Goal: Register for event/course

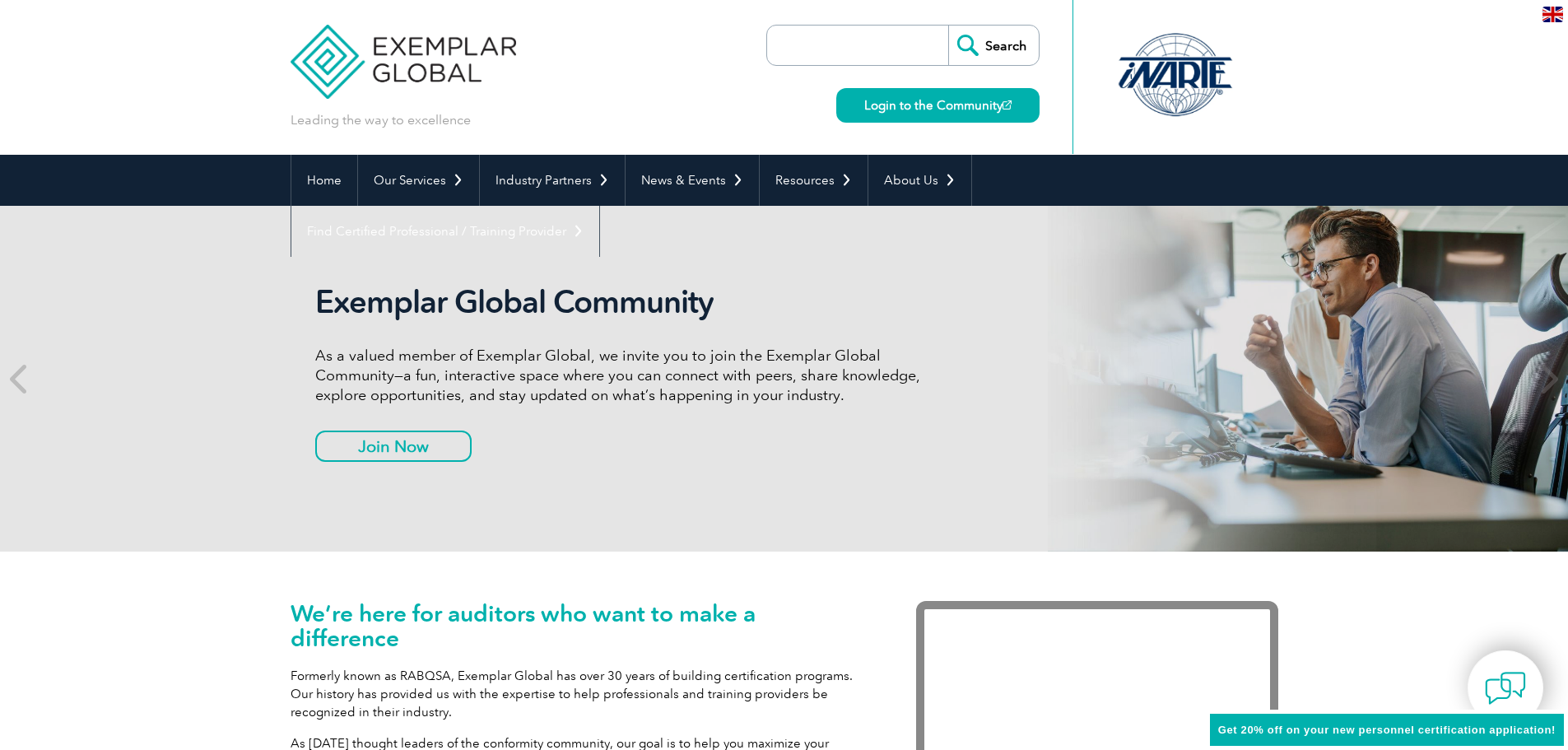
click at [1557, 16] on img at bounding box center [1553, 14] width 21 height 16
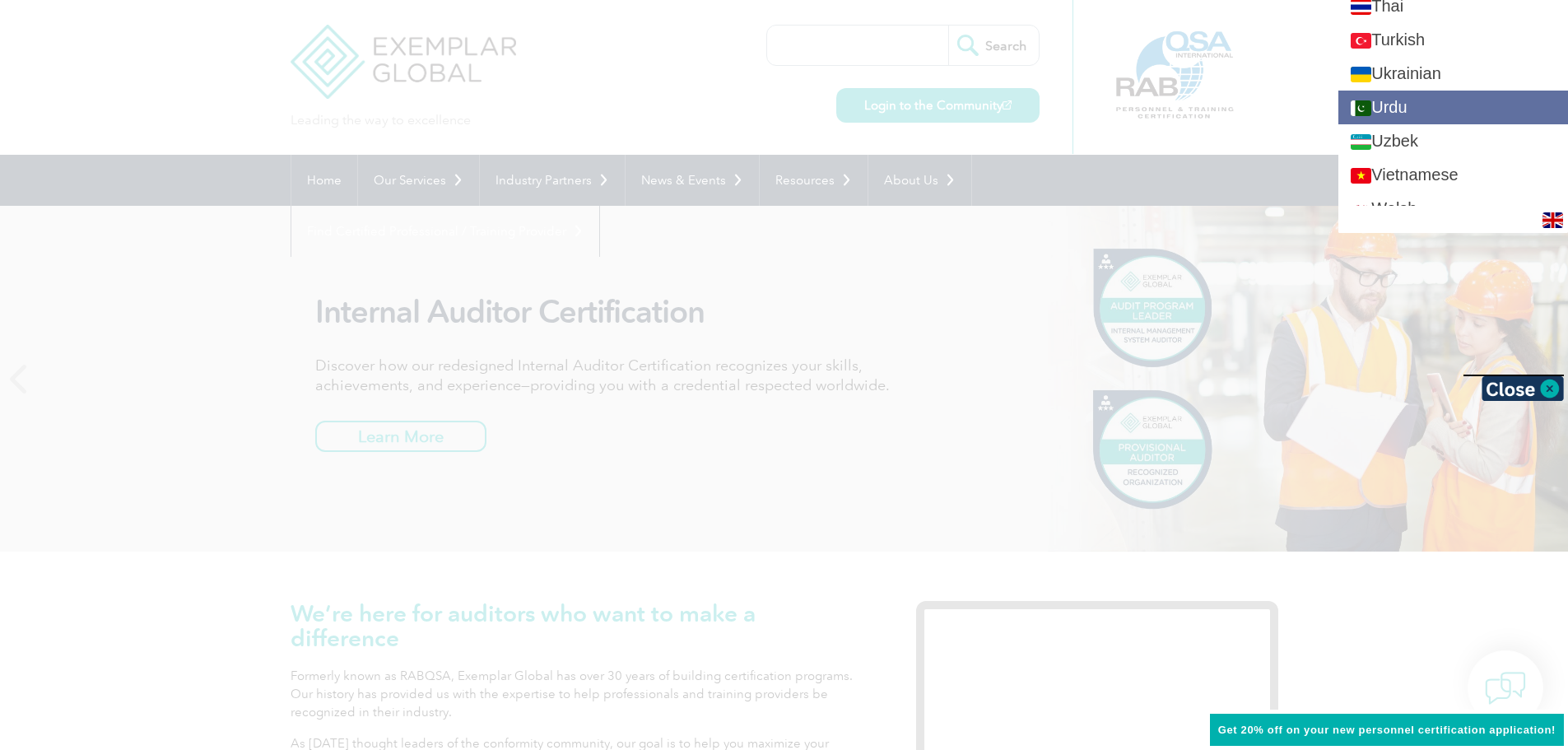
scroll to position [3129, 0]
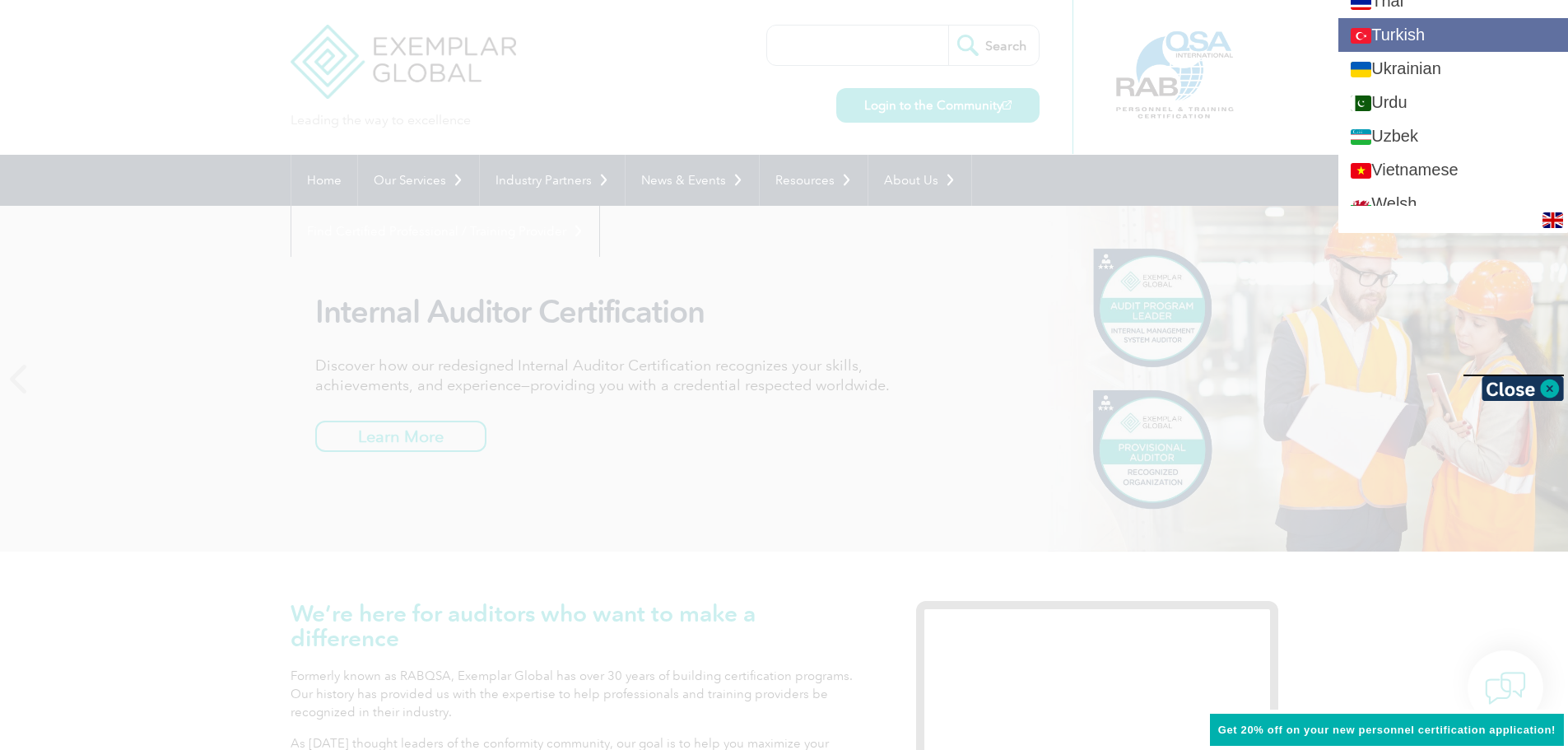
click at [1451, 51] on link "Turkish" at bounding box center [1453, 35] width 230 height 34
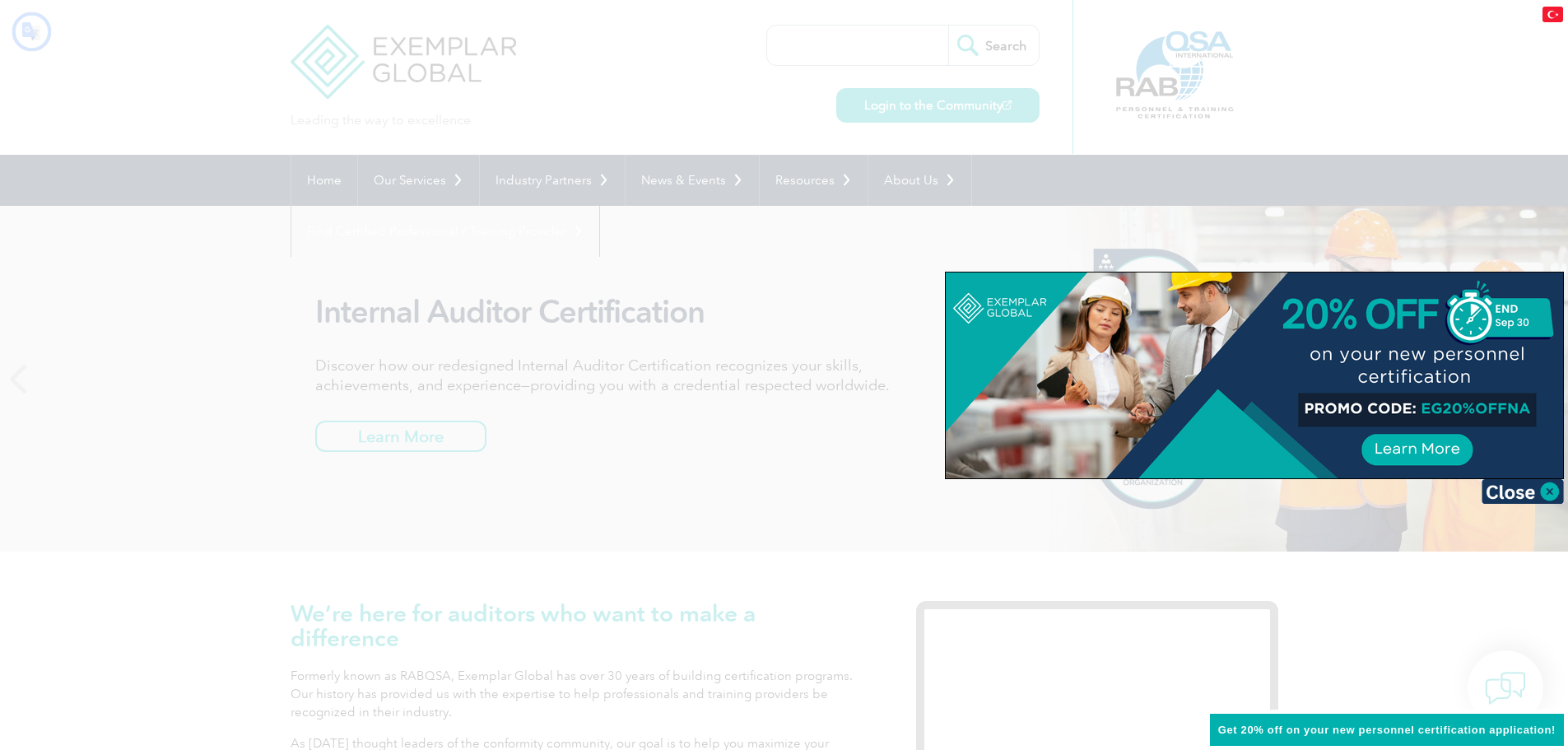
scroll to position [0, 0]
type input "Aramak"
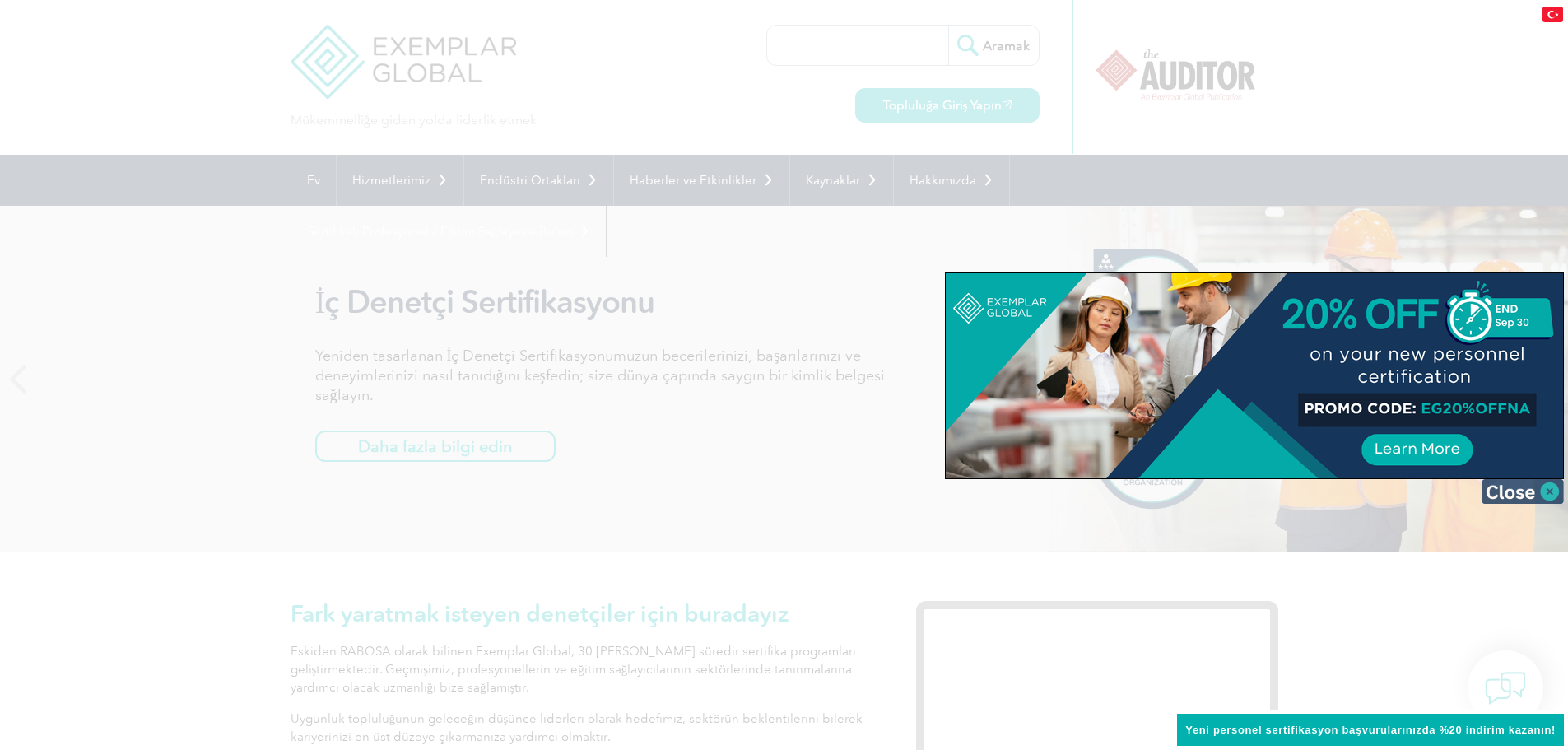
click at [1547, 494] on img at bounding box center [1522, 492] width 82 height 25
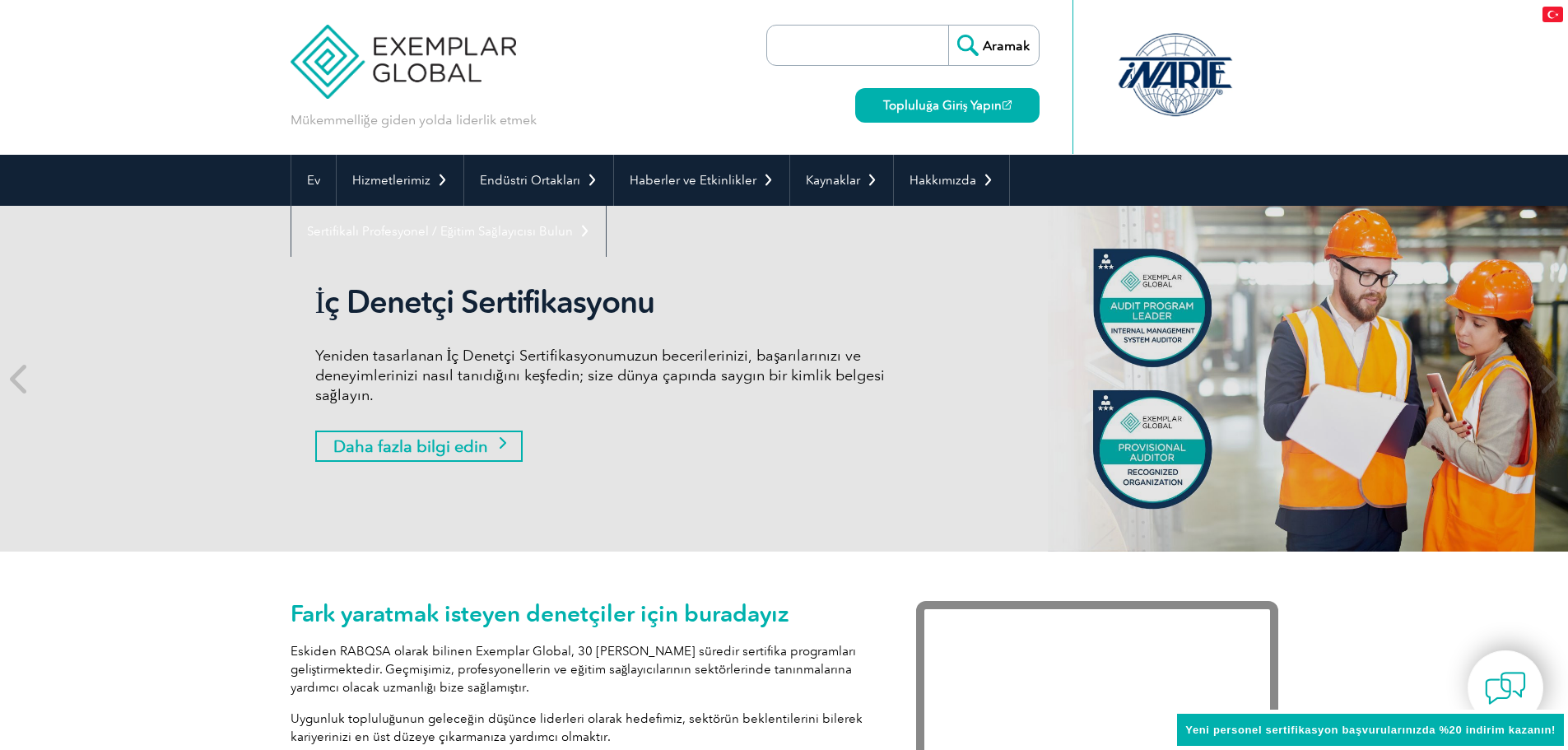
click at [456, 439] on font "Daha fazla bilgi edin" at bounding box center [410, 446] width 154 height 20
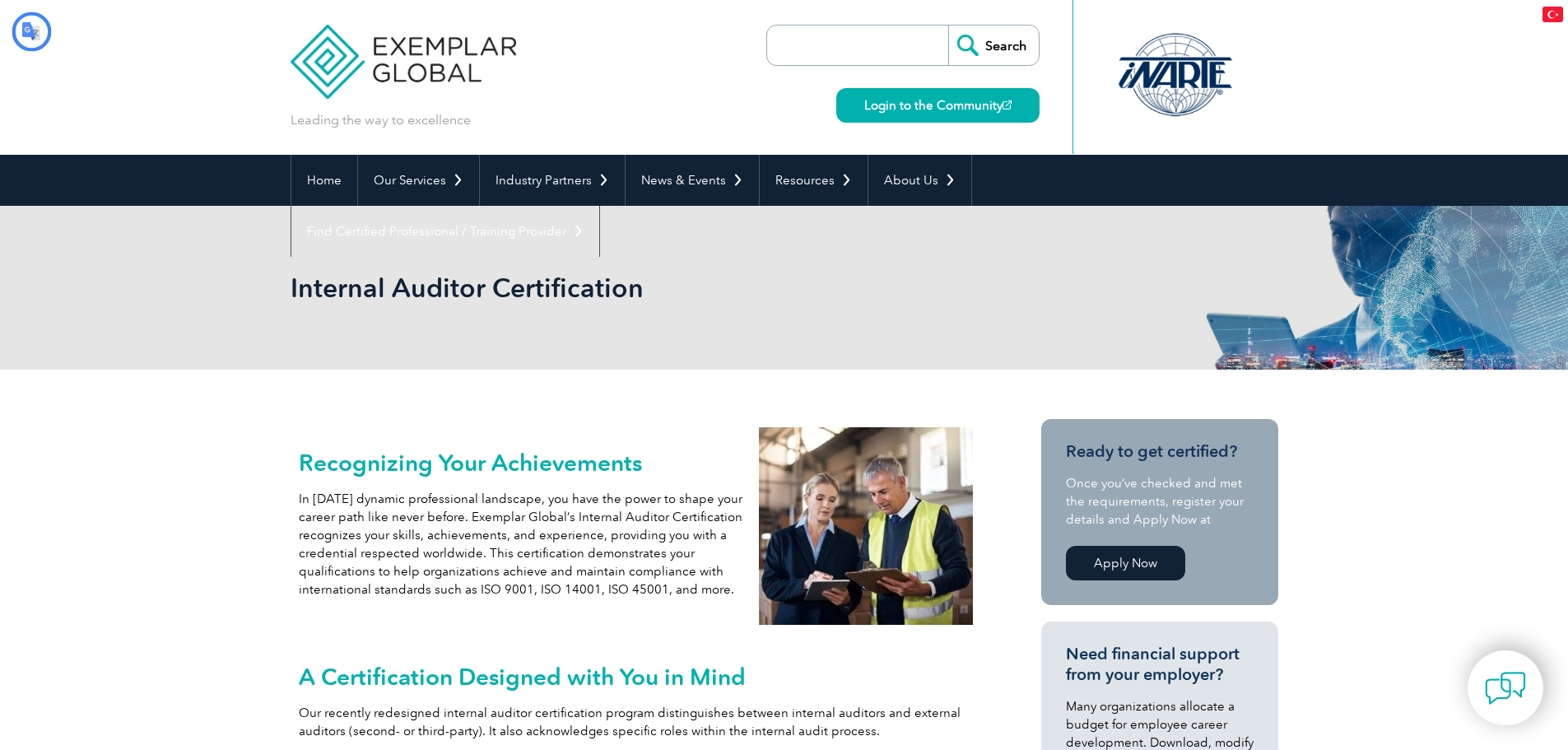
type input "Aramak"
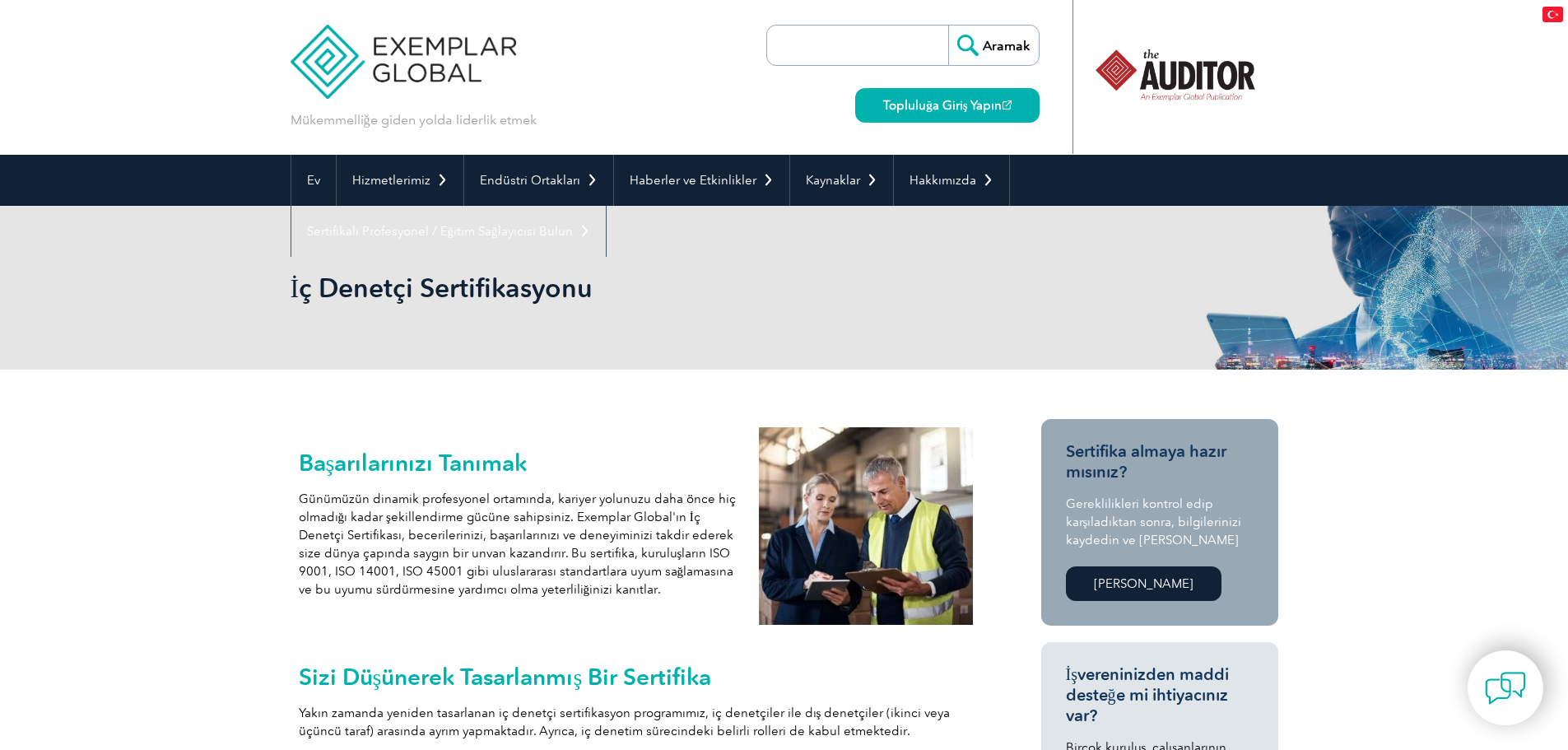
click at [1118, 590] on font "Hemen Başvurun" at bounding box center [1144, 584] width 100 height 15
